Goal: Task Accomplishment & Management: Complete application form

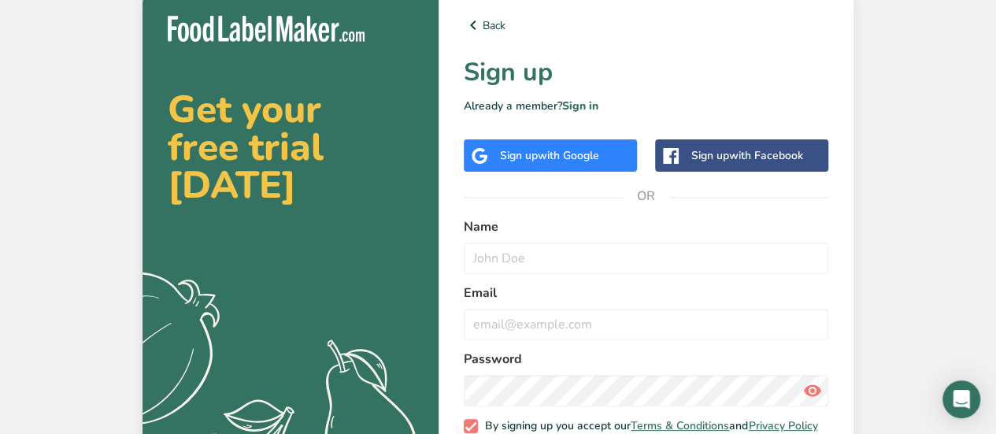
click at [524, 147] on div "Sign up with Google" at bounding box center [549, 155] width 99 height 17
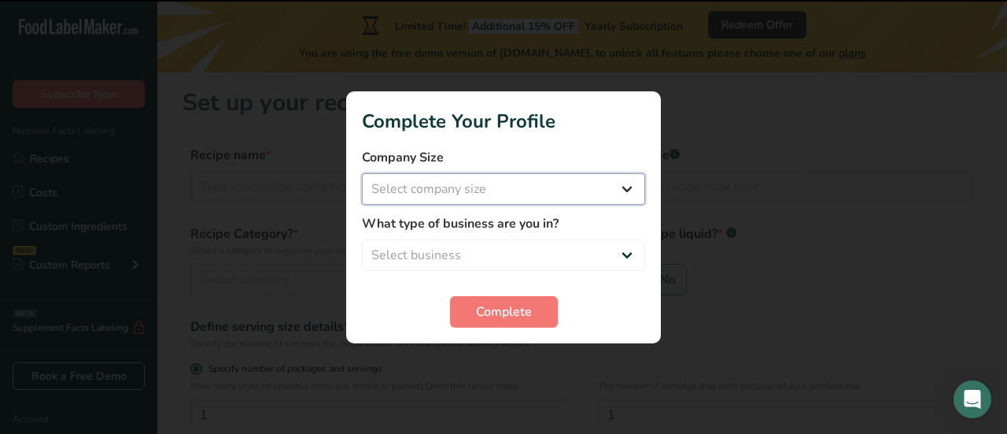
click at [583, 180] on select "Select company size Fewer than 10 Employees 10 to 50 Employees 51 to 500 Employ…" at bounding box center [503, 188] width 283 height 31
select select "4"
click at [362, 173] on select "Select company size Fewer than 10 Employees 10 to 50 Employees 51 to 500 Employ…" at bounding box center [503, 188] width 283 height 31
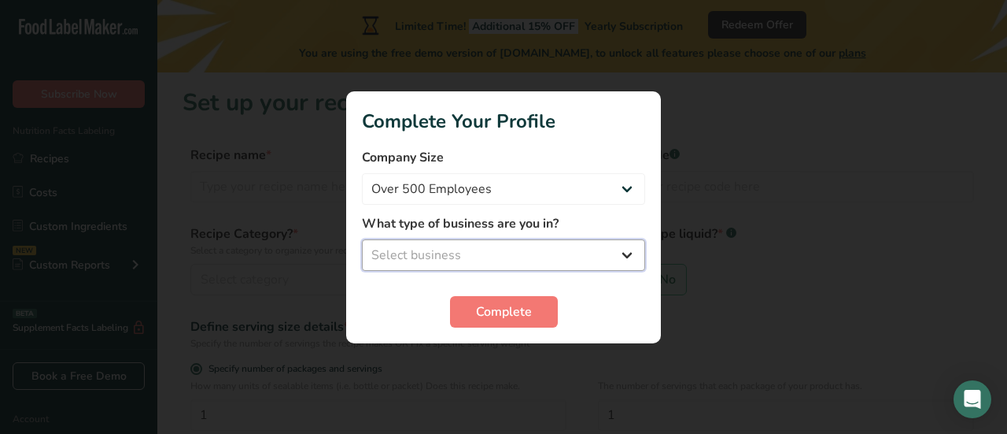
click at [520, 264] on select "Select business Packaged Food Manufacturer Restaurant & Cafe Bakery Meal Plans …" at bounding box center [503, 254] width 283 height 31
select select "1"
click at [362, 239] on select "Select business Packaged Food Manufacturer Restaurant & Cafe Bakery Meal Plans …" at bounding box center [503, 254] width 283 height 31
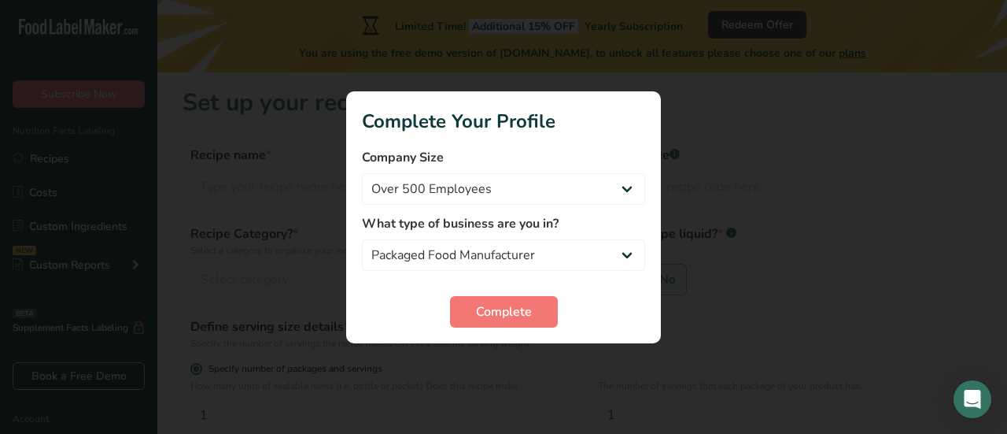
click at [496, 290] on form "Company Size Fewer than 10 Employees 10 to 50 Employees 51 to 500 Employees Ove…" at bounding box center [503, 237] width 283 height 179
click at [497, 312] on span "Complete" at bounding box center [504, 311] width 56 height 19
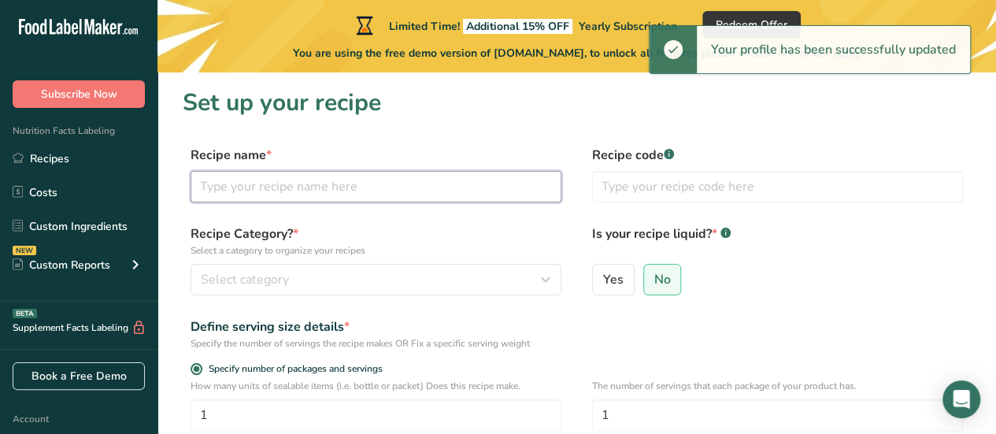
click at [294, 184] on input "text" at bounding box center [375, 186] width 371 height 31
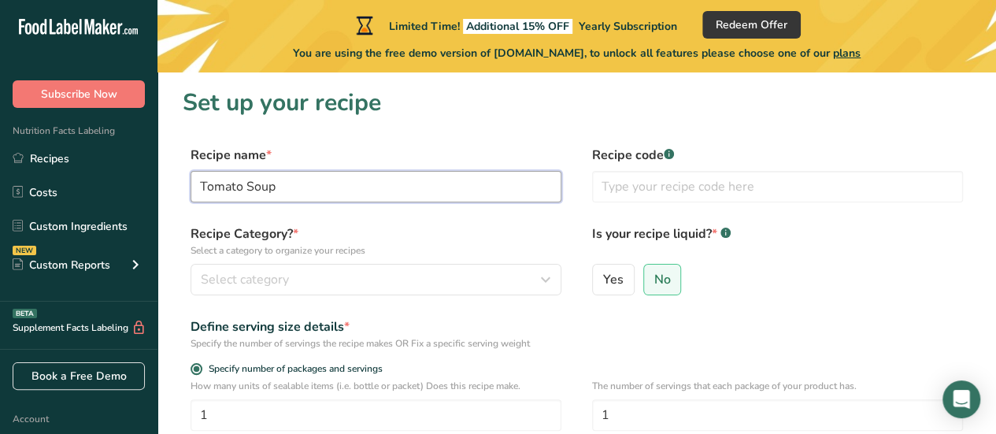
type input "Tomato Soup"
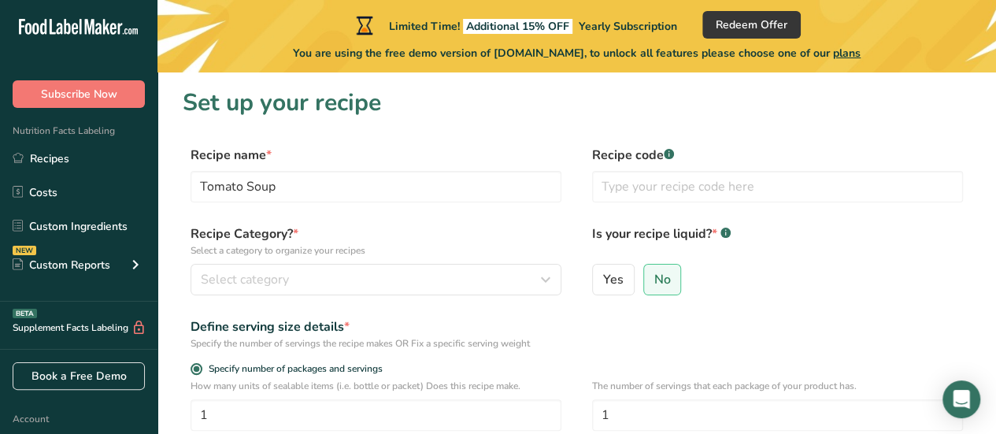
click at [781, 301] on div "Yes No" at bounding box center [777, 284] width 371 height 41
click at [633, 281] on div "Yes No" at bounding box center [777, 284] width 371 height 41
click at [613, 281] on span "Yes" at bounding box center [613, 280] width 20 height 16
click at [603, 281] on input "Yes" at bounding box center [598, 279] width 10 height 10
radio input "true"
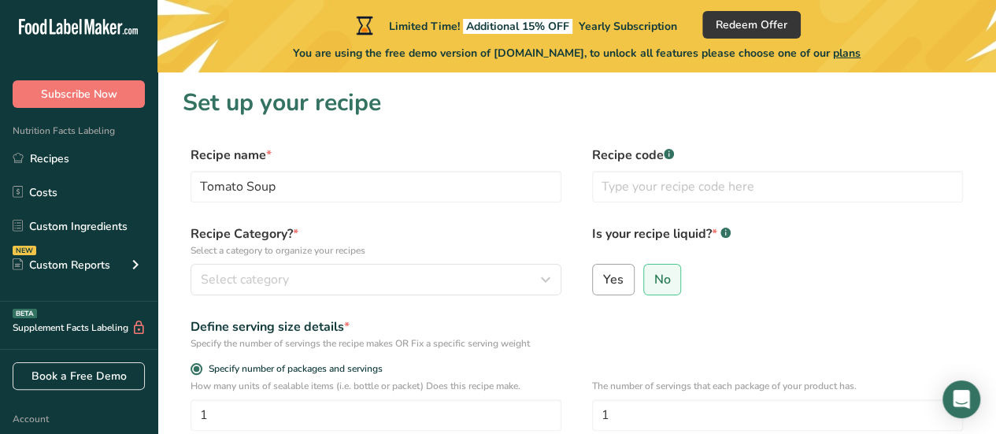
radio input "false"
select select "22"
click at [566, 198] on div "Recipe name * Tomato Soup Recipe code .a-a{fill:#347362;}.b-a{fill:#fff;}" at bounding box center [577, 179] width 788 height 66
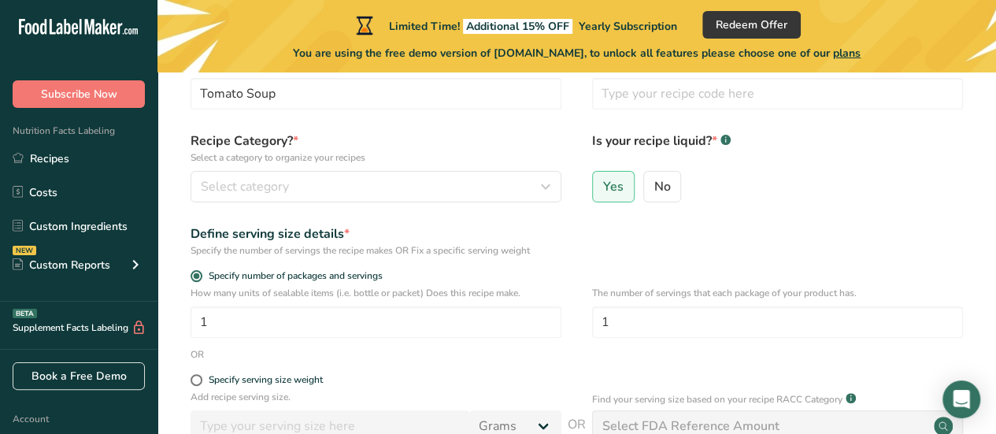
scroll to position [94, 0]
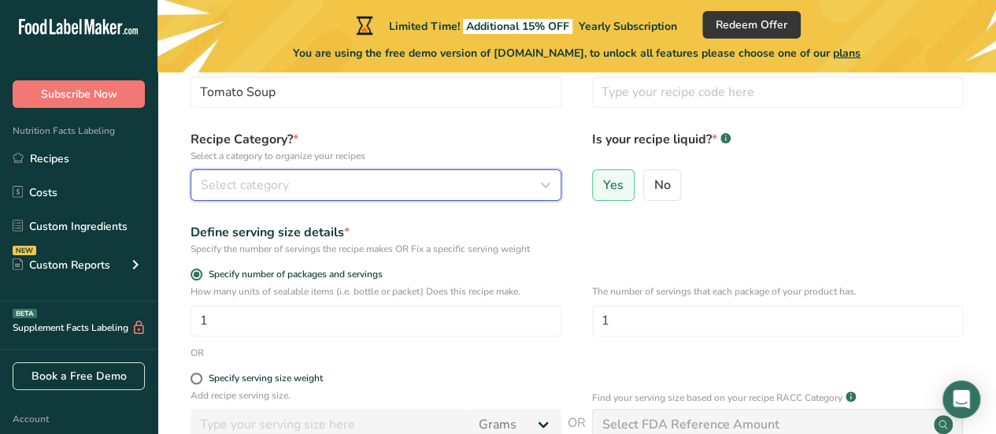
click at [549, 190] on icon "button" at bounding box center [545, 185] width 19 height 28
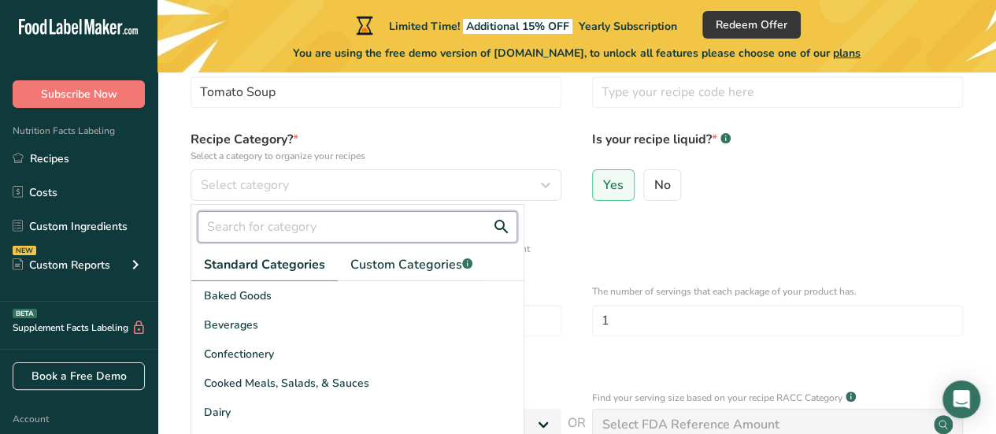
click at [335, 226] on input "text" at bounding box center [358, 226] width 320 height 31
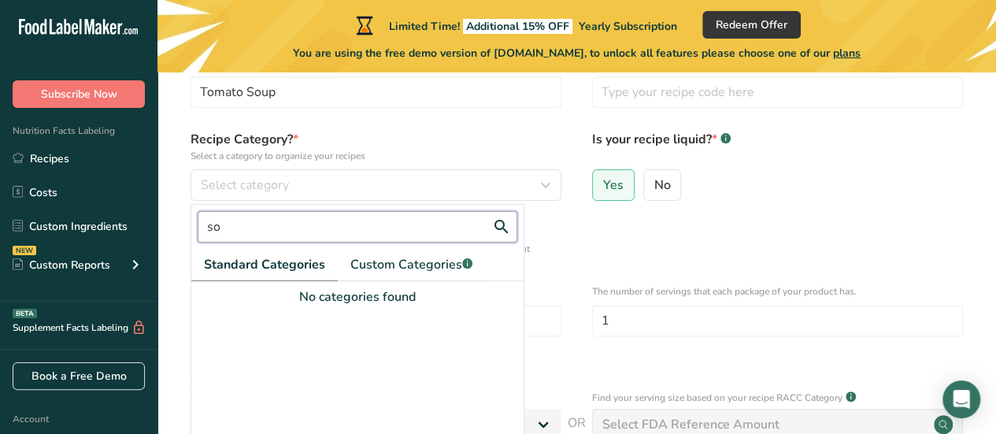
type input "s"
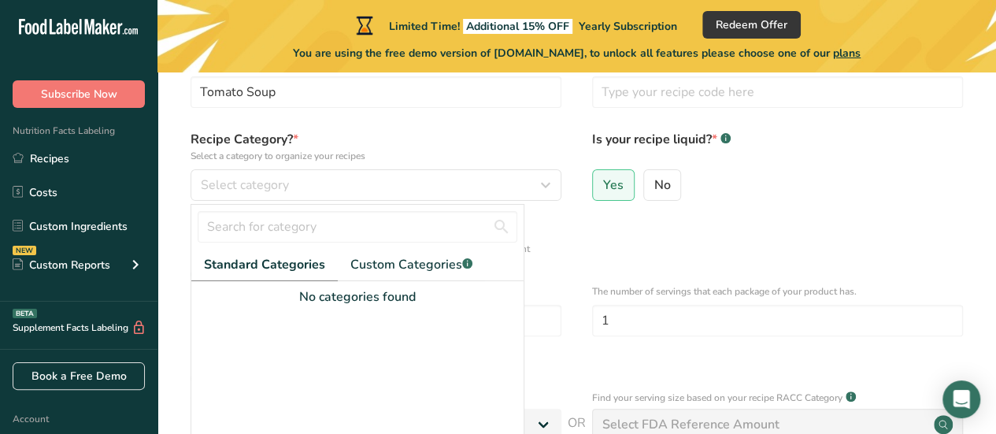
click at [277, 261] on span "Standard Categories" at bounding box center [264, 264] width 121 height 19
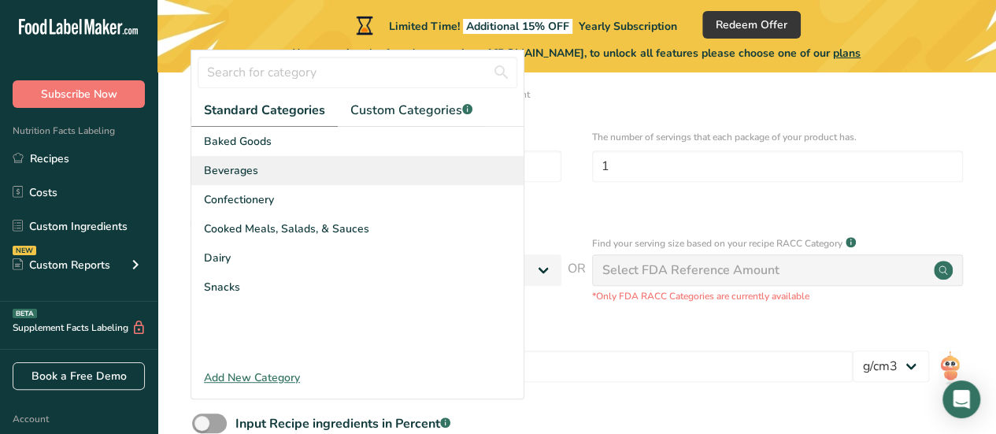
scroll to position [220, 0]
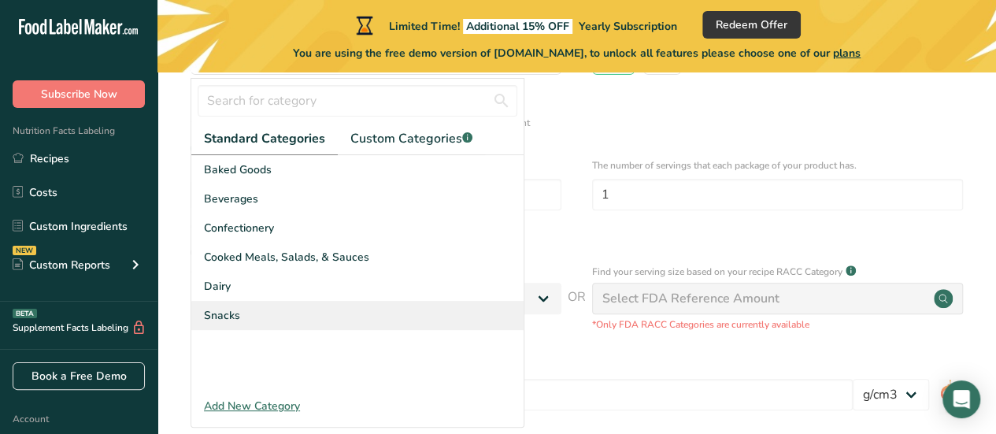
click at [354, 323] on div "Snacks" at bounding box center [357, 315] width 332 height 29
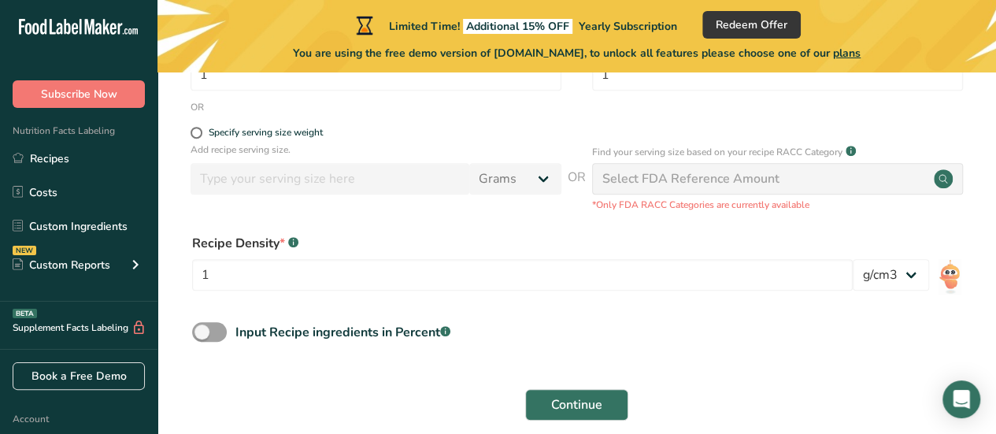
scroll to position [395, 0]
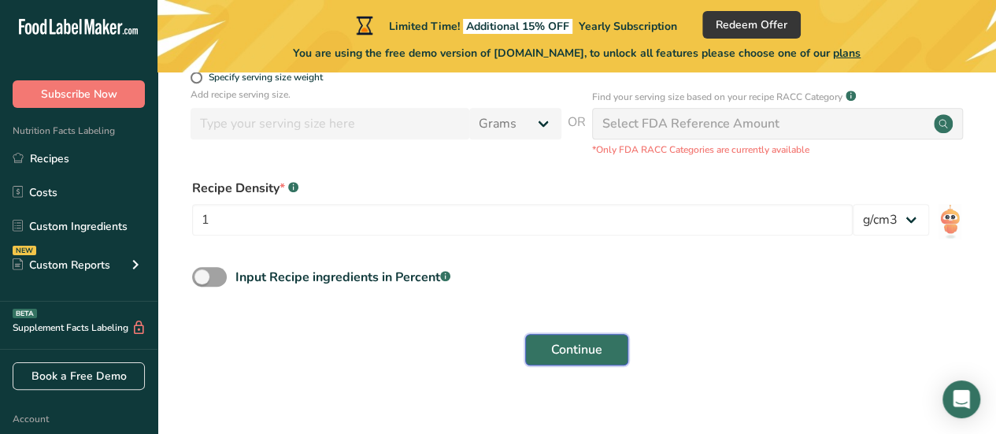
click at [609, 353] on button "Continue" at bounding box center [576, 349] width 103 height 31
